Goal: Task Accomplishment & Management: Complete application form

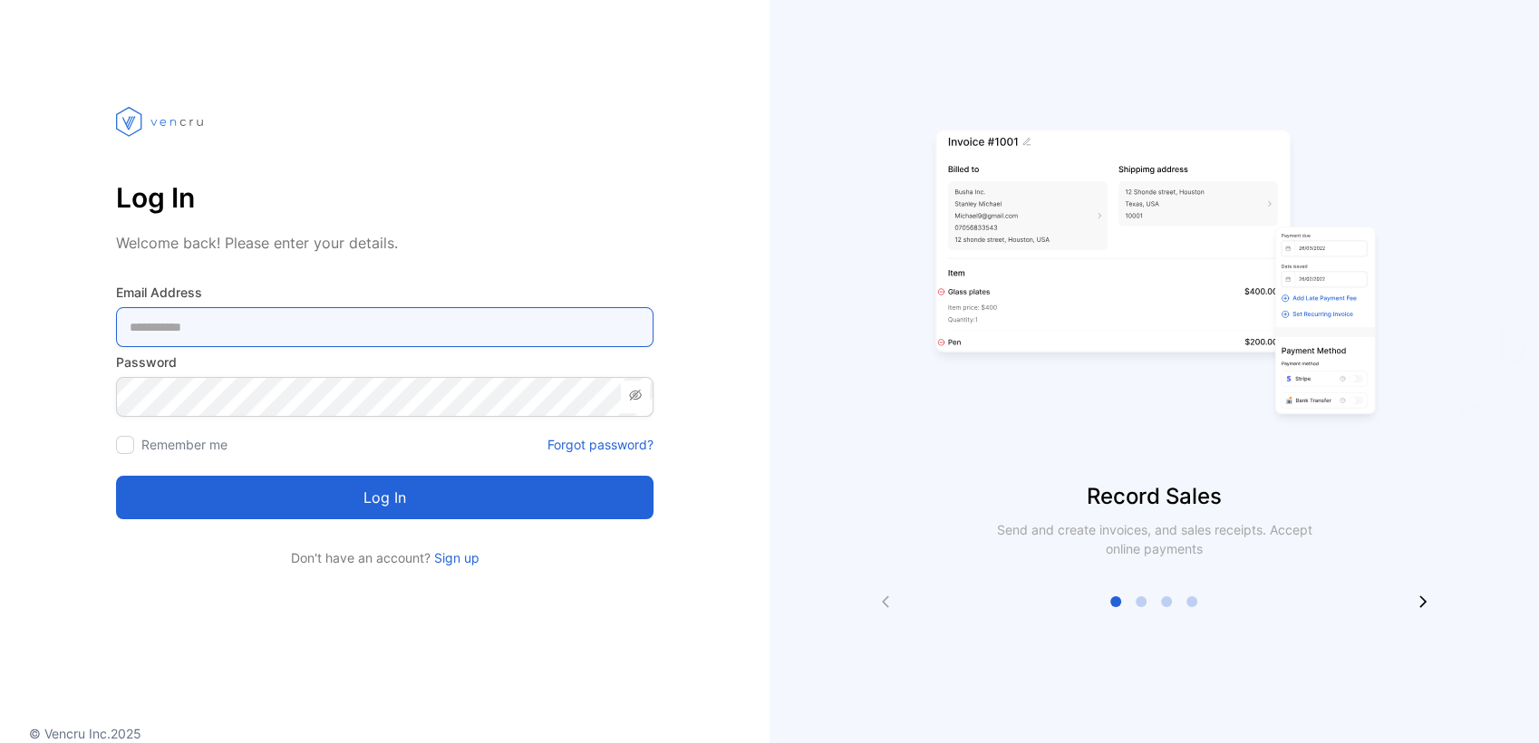
type Address-inputemail "**********"
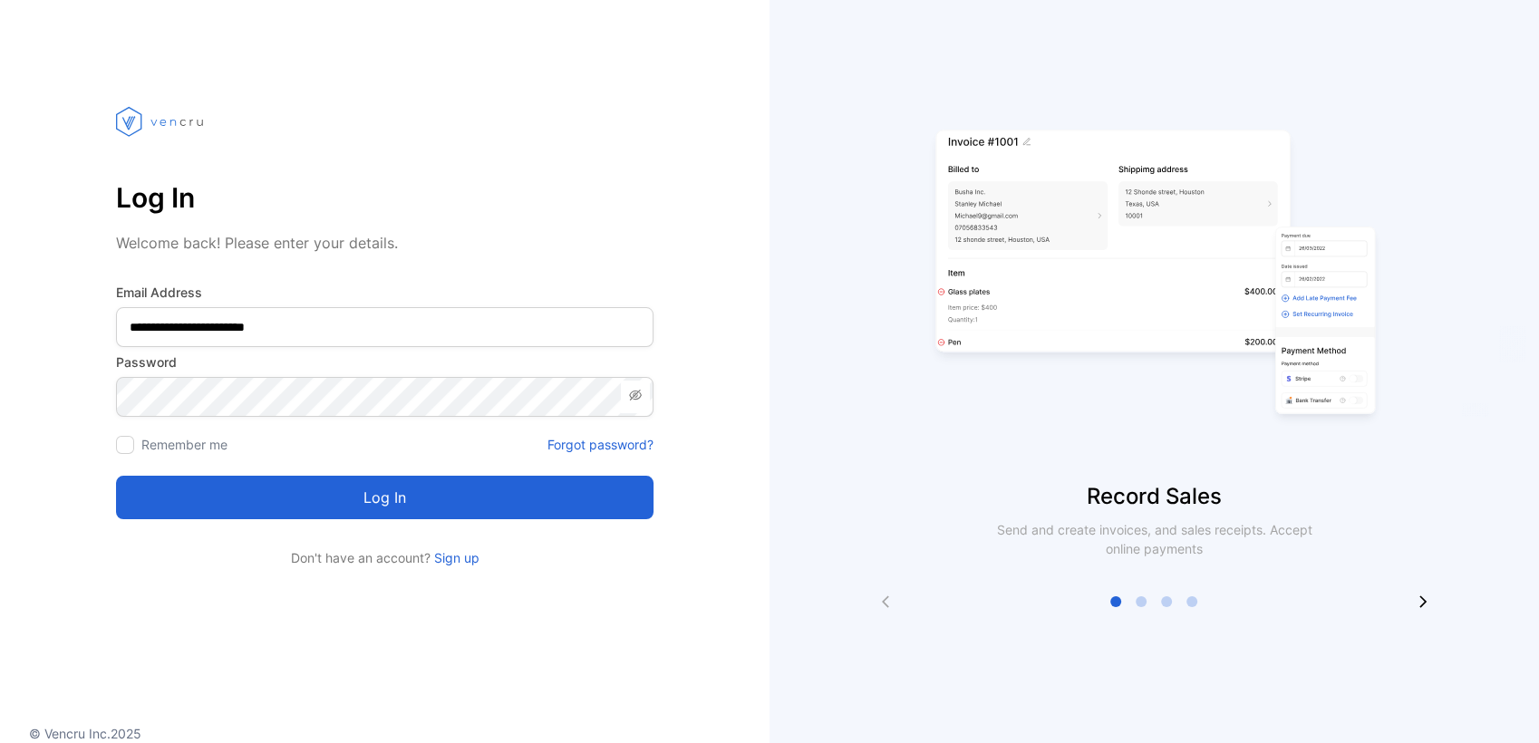
click at [344, 480] on button "Log in" at bounding box center [384, 497] width 537 height 43
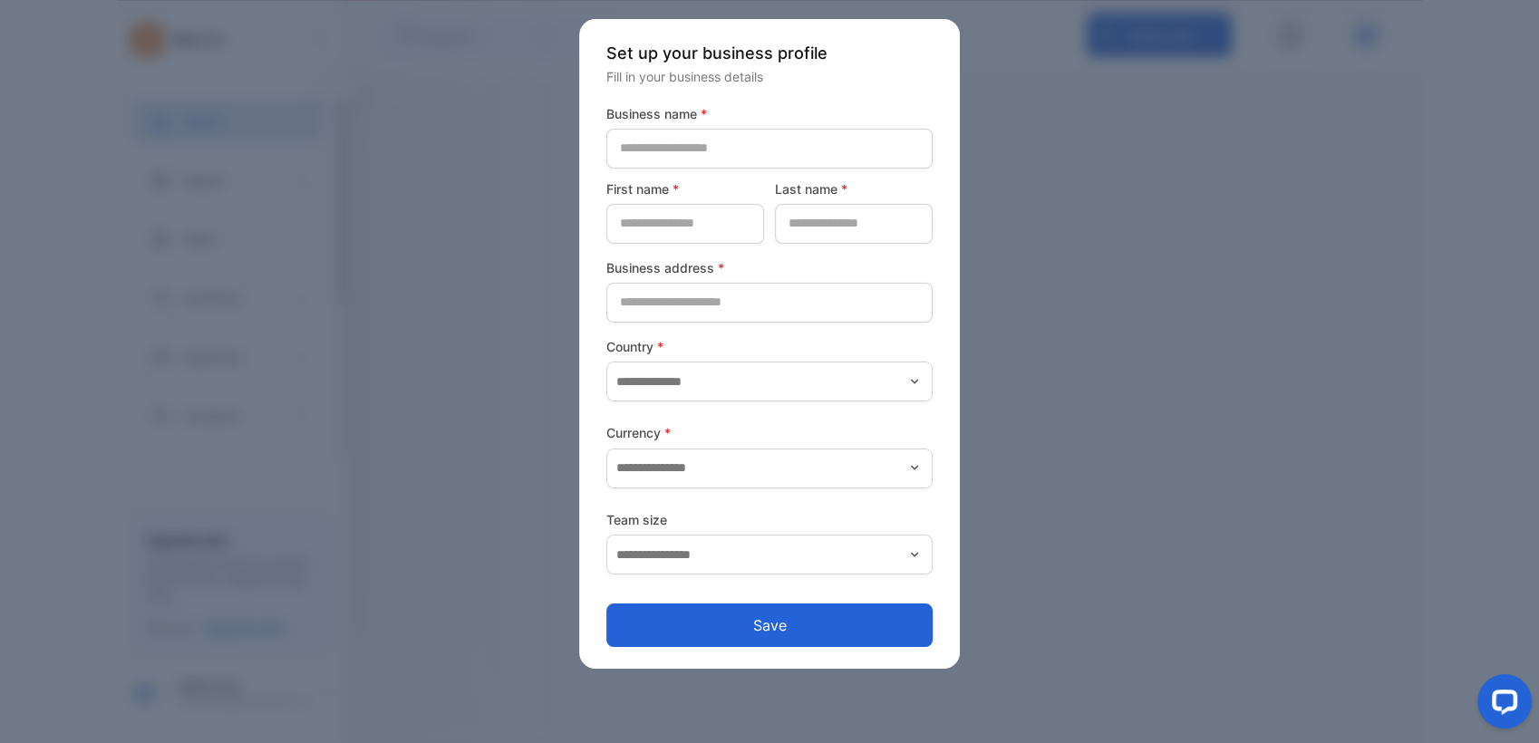
click at [1030, 539] on div at bounding box center [769, 371] width 1539 height 743
click at [932, 605] on div "Set up your business profile Fill in your business details Business name * Firs…" at bounding box center [769, 344] width 381 height 651
click at [905, 623] on button "Save" at bounding box center [769, 624] width 326 height 43
click at [915, 618] on form "Business name * First name * Last name * Business address * Country * Currency …" at bounding box center [769, 376] width 326 height 544
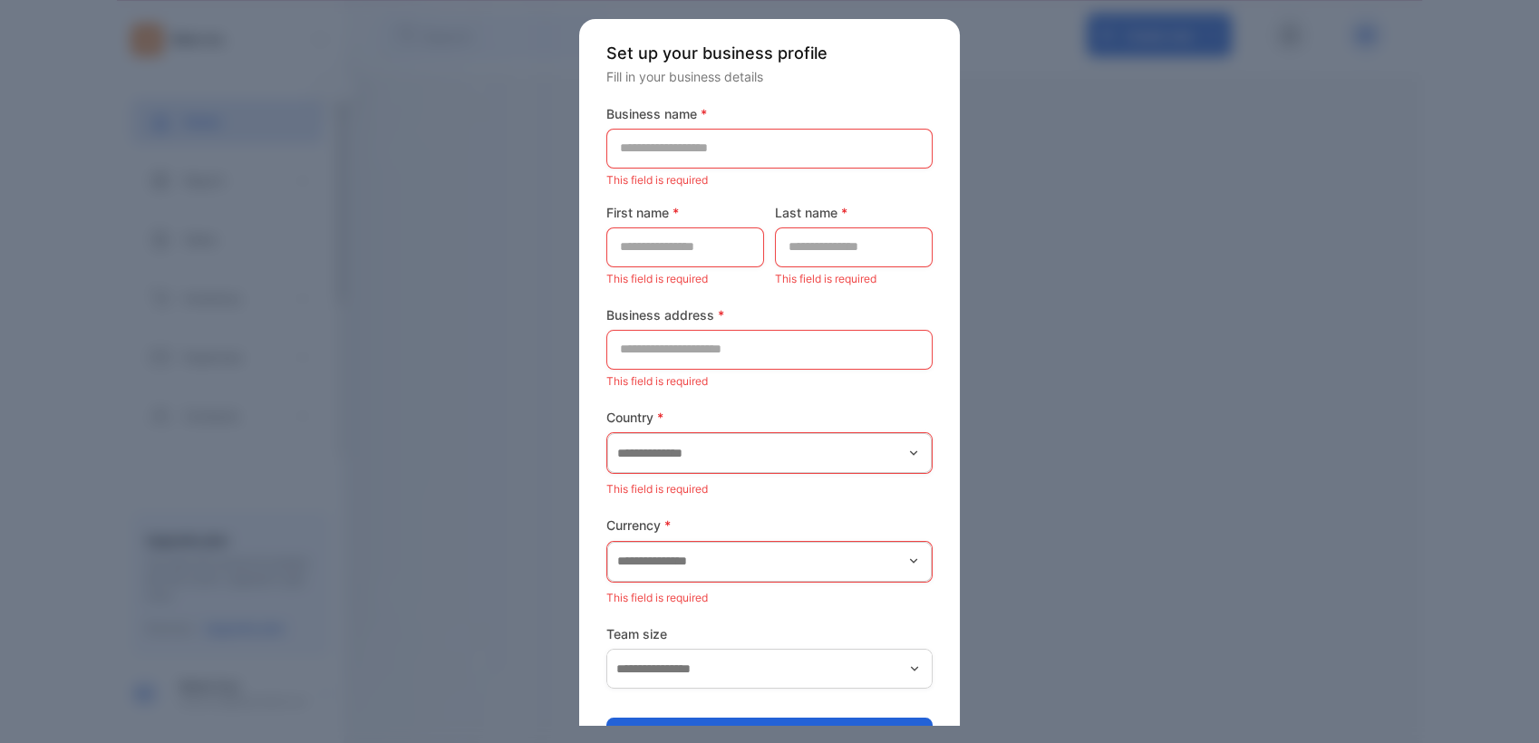
click at [1072, 512] on div at bounding box center [769, 371] width 1539 height 743
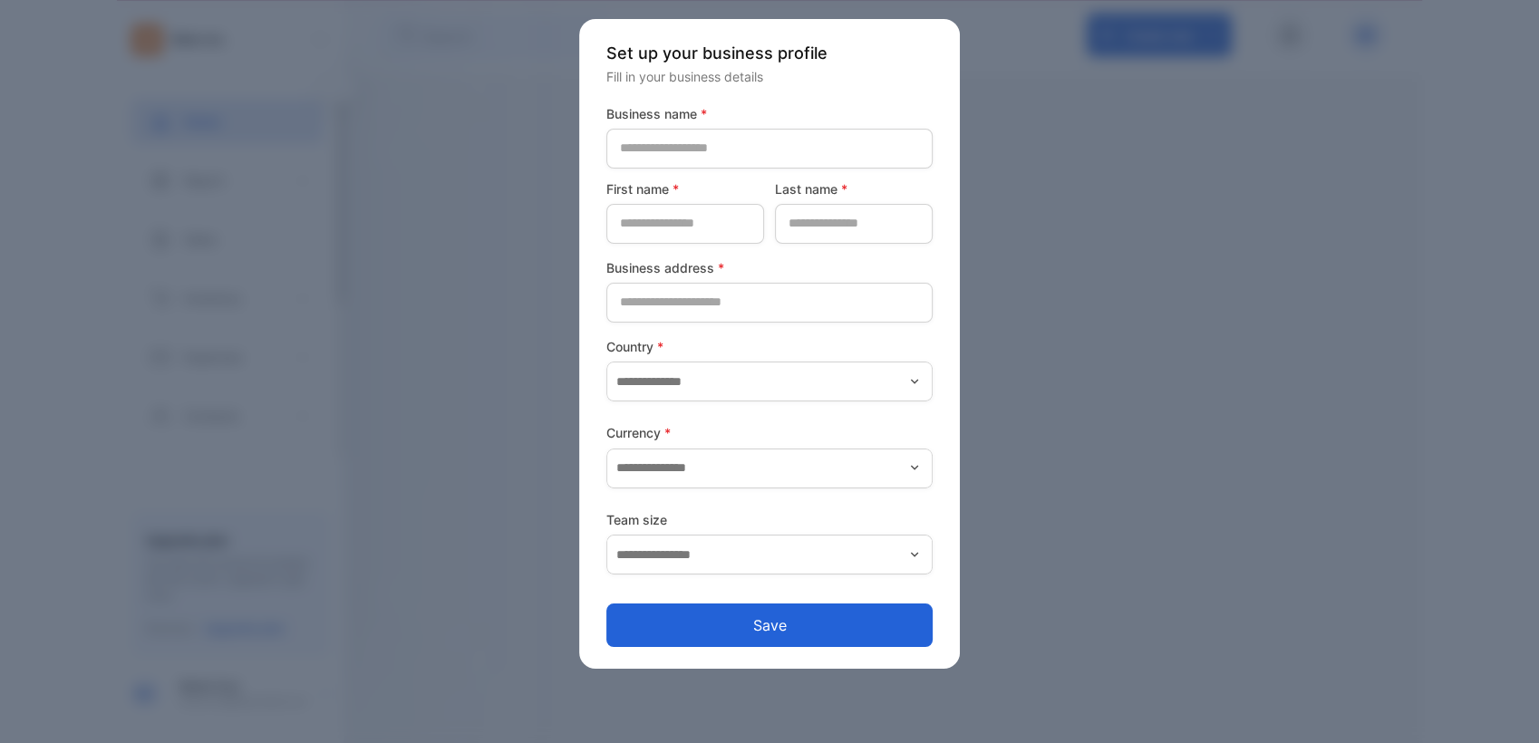
click at [274, 319] on div at bounding box center [769, 371] width 1539 height 743
click at [1028, 314] on div at bounding box center [769, 371] width 1539 height 743
